Goal: Task Accomplishment & Management: Use online tool/utility

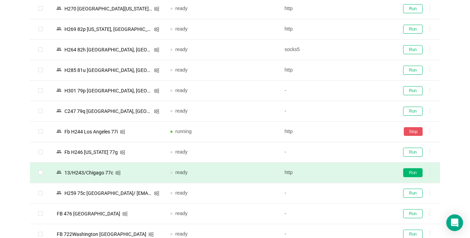
scroll to position [165, 0]
click at [414, 174] on button "Run" at bounding box center [412, 172] width 19 height 9
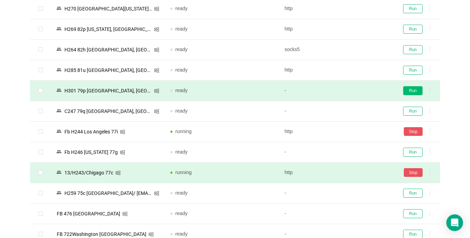
click at [414, 86] on button "Run" at bounding box center [412, 90] width 19 height 9
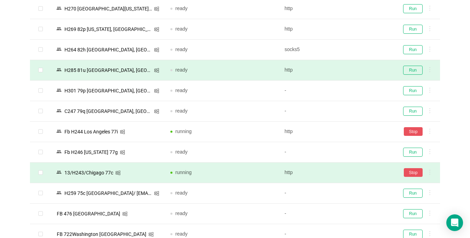
click at [414, 76] on td "Run" at bounding box center [416, 70] width 47 height 21
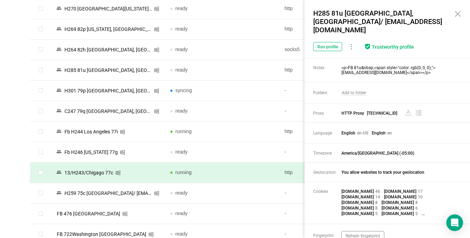
click at [458, 15] on icon at bounding box center [457, 14] width 8 height 8
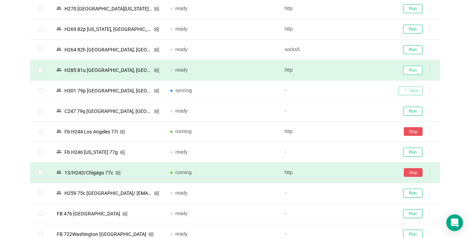
click at [413, 71] on button "Run" at bounding box center [412, 70] width 19 height 9
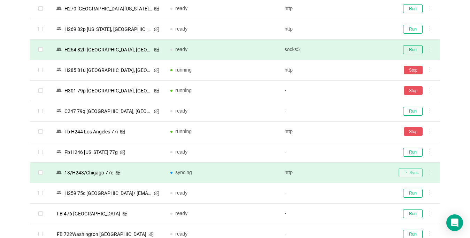
scroll to position [244, 0]
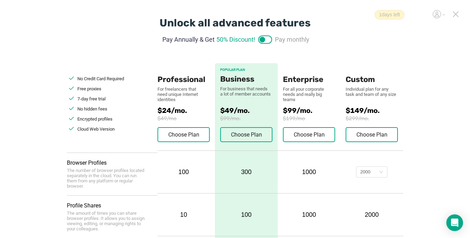
click at [455, 13] on icon at bounding box center [455, 14] width 6 height 6
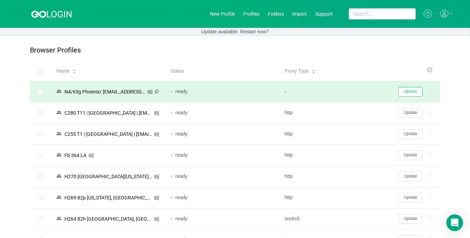
click at [412, 93] on button "Update" at bounding box center [410, 92] width 24 height 10
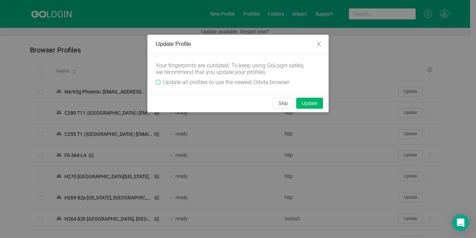
click at [156, 81] on div "Your fingerprints are outdated. To keep using GoLogin safely, we recommend that…" at bounding box center [237, 74] width 181 height 40
click at [157, 85] on input "Update all profiles to use the newest Orbita browser" at bounding box center [158, 82] width 5 height 5
checkbox input "true"
click at [283, 106] on button "Skip" at bounding box center [283, 103] width 21 height 11
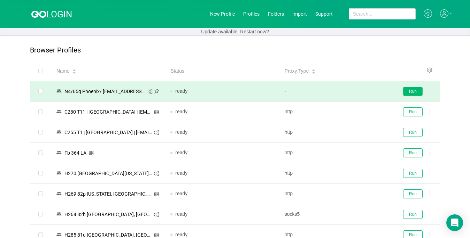
click at [411, 90] on button "Run" at bounding box center [412, 91] width 19 height 9
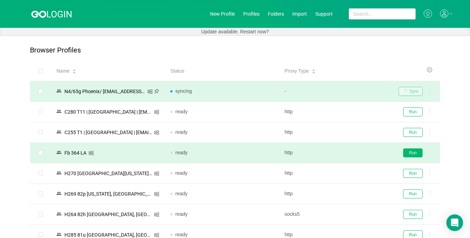
click at [409, 152] on button "Run" at bounding box center [412, 153] width 19 height 9
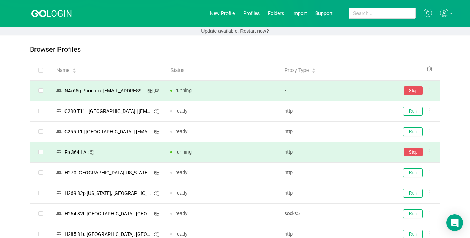
scroll to position [104, 0]
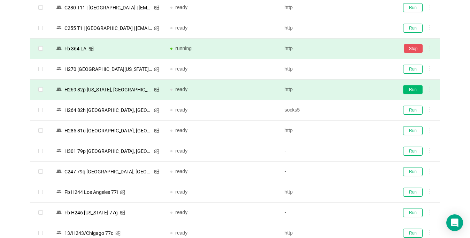
click at [417, 89] on button "Run" at bounding box center [412, 89] width 19 height 9
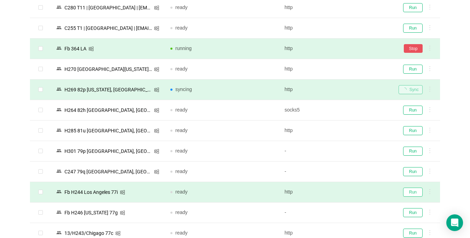
click at [410, 192] on button "Run" at bounding box center [412, 192] width 19 height 9
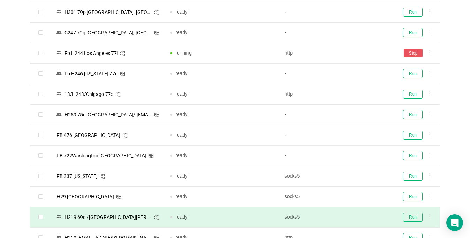
scroll to position [313, 0]
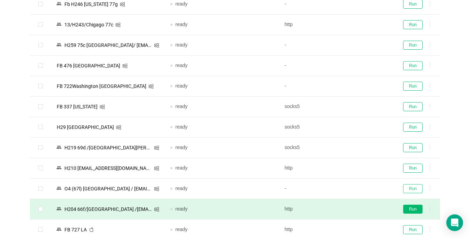
drag, startPoint x: 415, startPoint y: 191, endPoint x: 413, endPoint y: 210, distance: 19.2
click at [415, 191] on button "Run" at bounding box center [412, 189] width 19 height 9
click at [413, 210] on button "Run" at bounding box center [412, 209] width 19 height 9
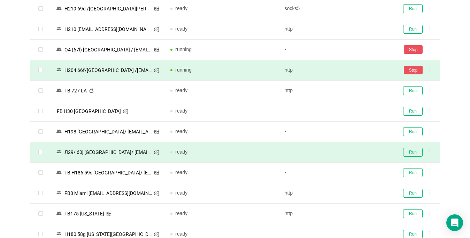
click at [411, 174] on button "Run" at bounding box center [412, 172] width 19 height 9
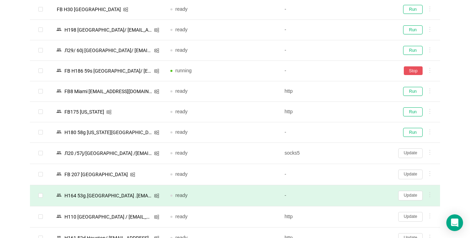
scroll to position [592, 0]
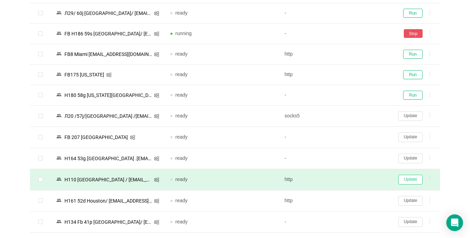
click at [407, 176] on button "Update" at bounding box center [410, 180] width 24 height 10
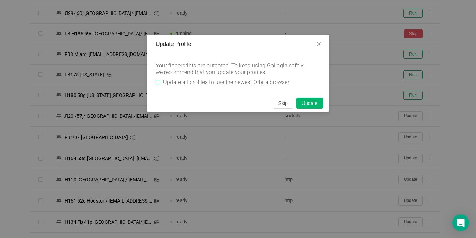
click at [161, 84] on span "Update all profiles to use the newest Orbita browser" at bounding box center [226, 82] width 132 height 7
click at [160, 84] on input "Update all profiles to use the newest Orbita browser" at bounding box center [158, 82] width 5 height 5
checkbox input "true"
click at [281, 102] on button "Skip" at bounding box center [283, 103] width 21 height 11
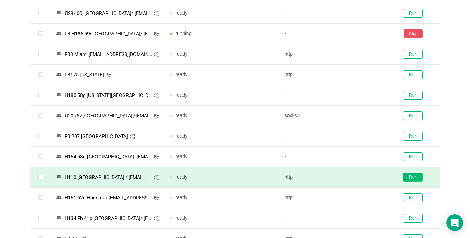
click at [415, 179] on button "Run" at bounding box center [412, 177] width 19 height 9
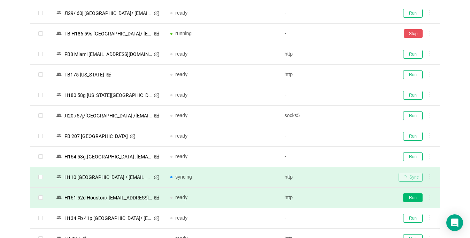
click at [408, 198] on button "Run" at bounding box center [412, 198] width 19 height 9
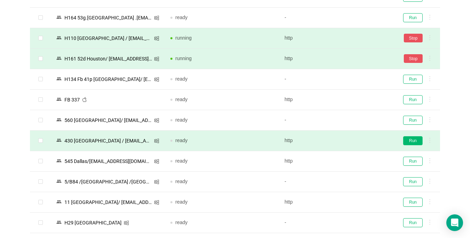
click at [409, 143] on button "Run" at bounding box center [412, 140] width 19 height 9
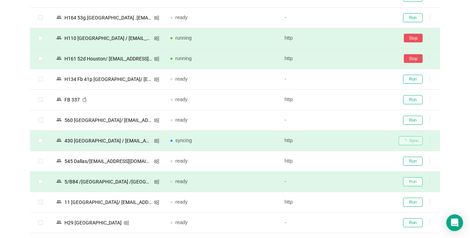
click at [414, 182] on button "Run" at bounding box center [412, 182] width 19 height 9
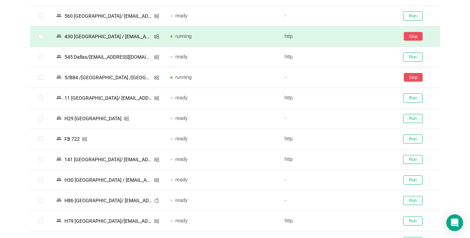
scroll to position [905, 0]
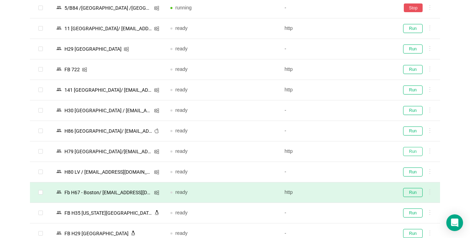
click at [414, 152] on button "Run" at bounding box center [412, 151] width 19 height 9
click at [409, 196] on button "Run" at bounding box center [412, 192] width 19 height 9
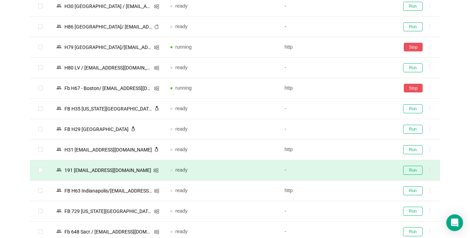
scroll to position [1079, 0]
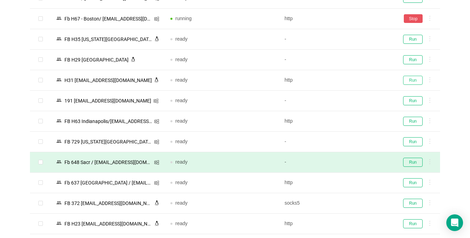
click at [411, 81] on button "Run" at bounding box center [412, 80] width 19 height 9
click at [410, 161] on button "Run" at bounding box center [412, 162] width 19 height 9
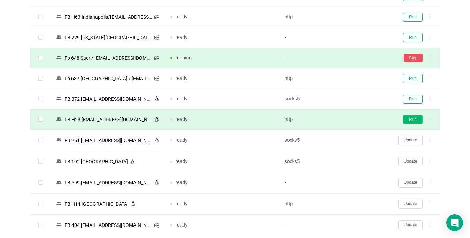
click at [410, 121] on button "Run" at bounding box center [412, 119] width 19 height 9
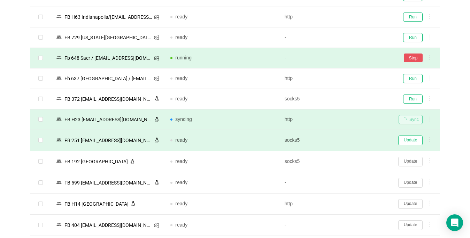
click at [410, 142] on button "Update" at bounding box center [410, 141] width 24 height 10
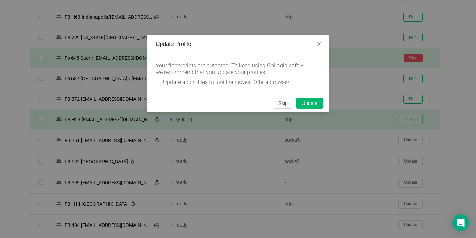
click at [154, 81] on div "Your fingerprints are outdated. To keep using GoLogin safely, we recommend that…" at bounding box center [237, 74] width 181 height 40
click at [157, 84] on input "Update all profiles to use the newest Orbita browser" at bounding box center [158, 82] width 5 height 5
checkbox input "true"
click at [277, 104] on button "Skip" at bounding box center [283, 103] width 21 height 11
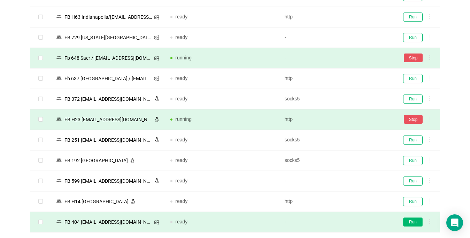
scroll to position [1288, 0]
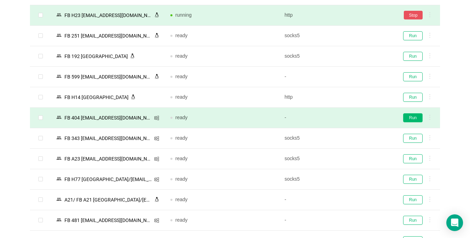
click at [412, 118] on button "Run" at bounding box center [412, 117] width 19 height 9
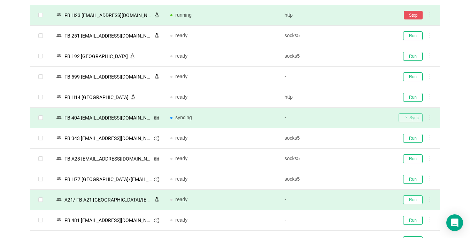
click at [408, 201] on button "Run" at bounding box center [412, 200] width 19 height 9
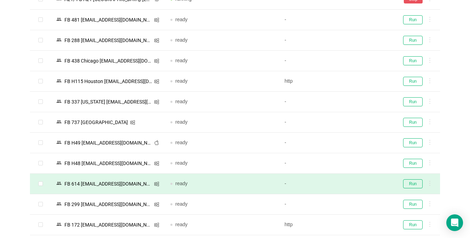
scroll to position [1497, 0]
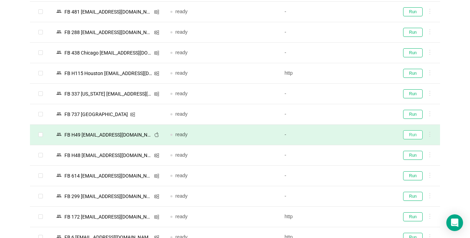
click at [408, 136] on button "Run" at bounding box center [412, 135] width 19 height 9
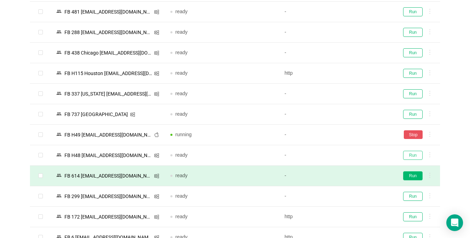
click at [415, 158] on button "Run" at bounding box center [412, 155] width 19 height 9
click at [414, 180] on button "Run" at bounding box center [412, 176] width 19 height 9
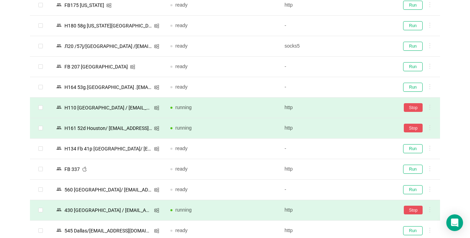
scroll to position [487, 0]
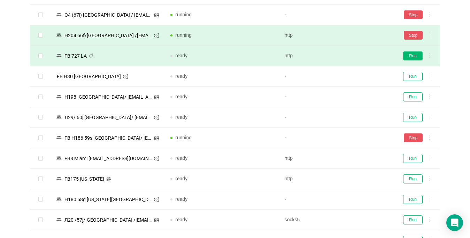
click at [413, 54] on button "Run" at bounding box center [412, 56] width 19 height 9
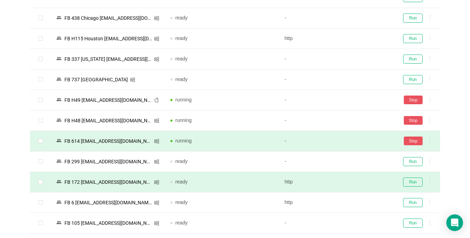
scroll to position [1558, 0]
